Goal: Task Accomplishment & Management: Manage account settings

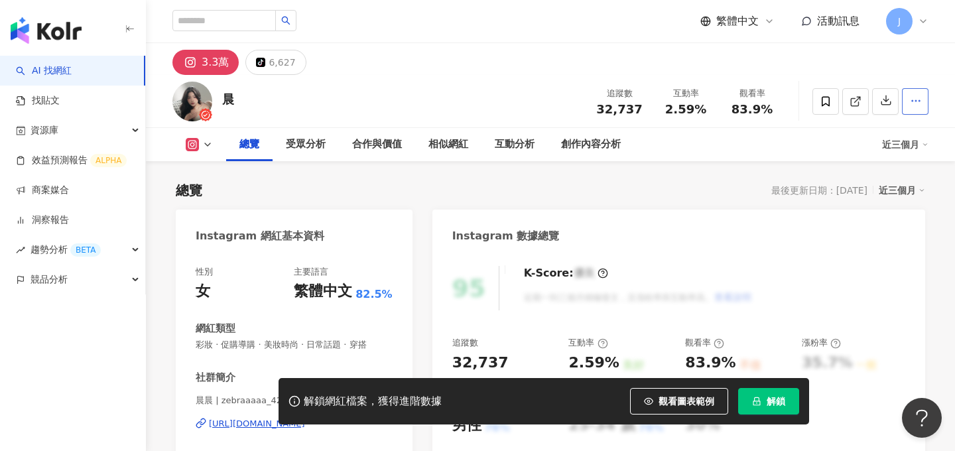
click at [902, 88] on button "button" at bounding box center [915, 101] width 27 height 27
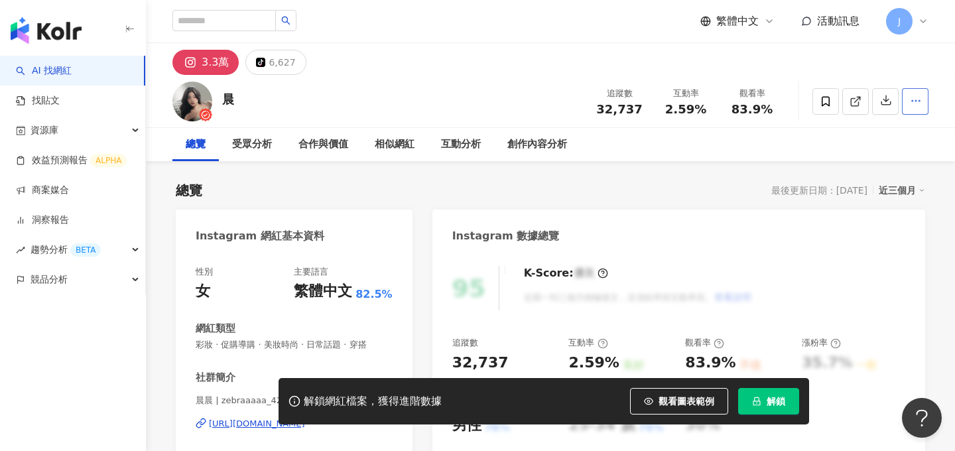
scroll to position [82, 0]
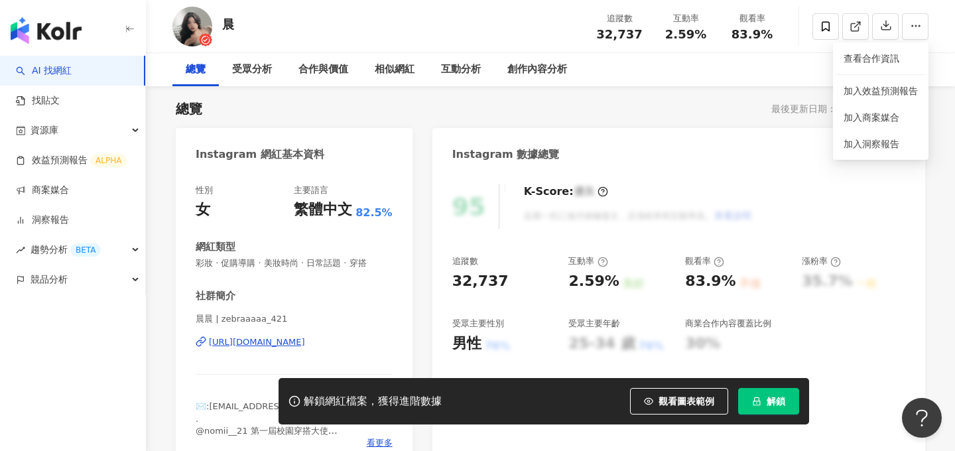
click at [725, 109] on div "總覽 最後更新日期：[DATE] 近三個月" at bounding box center [550, 108] width 749 height 19
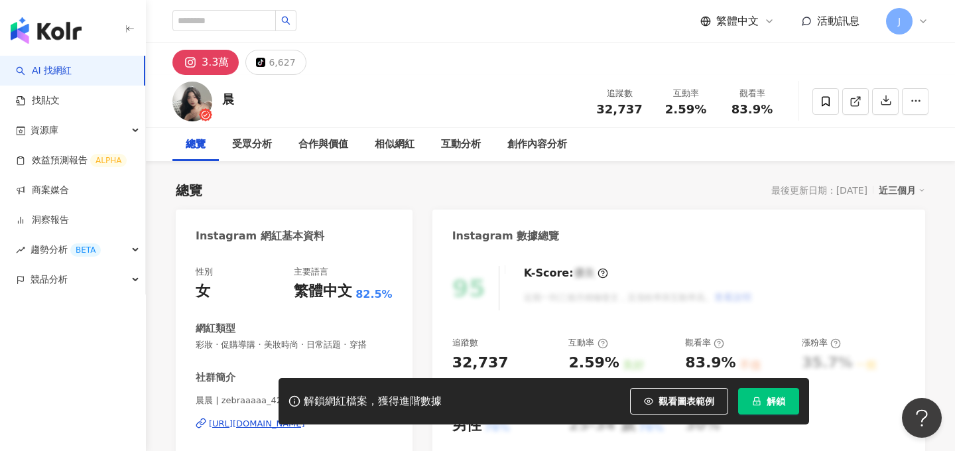
click at [905, 26] on span "J" at bounding box center [899, 21] width 27 height 27
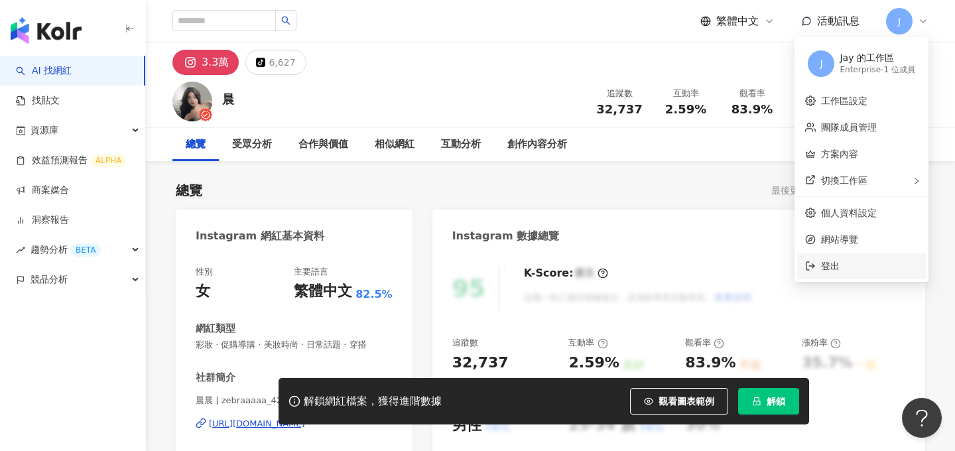
click at [827, 265] on span "登出" at bounding box center [830, 266] width 19 height 11
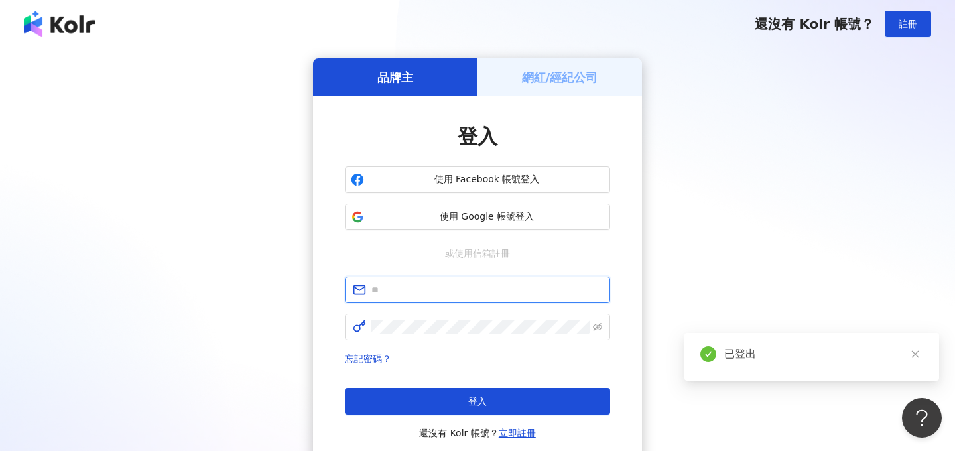
click at [432, 295] on input "text" at bounding box center [486, 289] width 231 height 15
type input "**********"
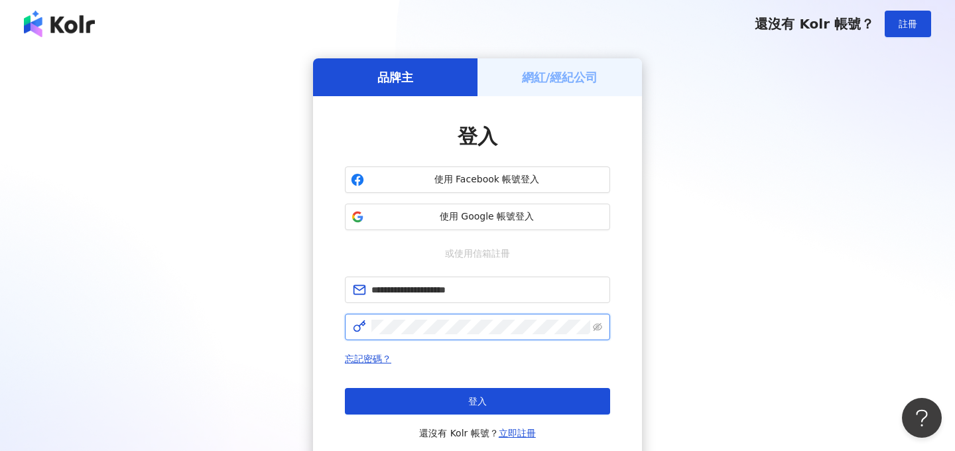
click button "登入" at bounding box center [477, 401] width 265 height 27
